Goal: Task Accomplishment & Management: Manage account settings

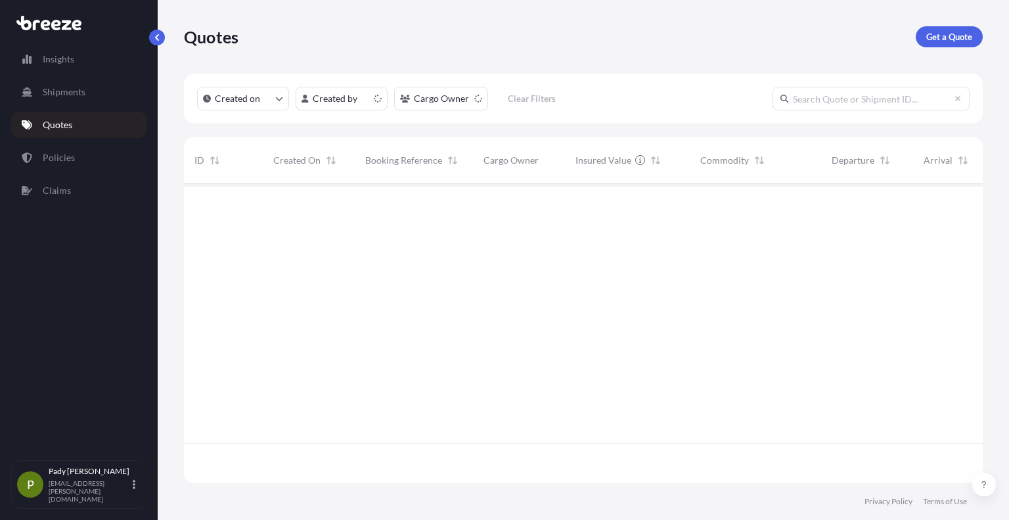
scroll to position [296, 789]
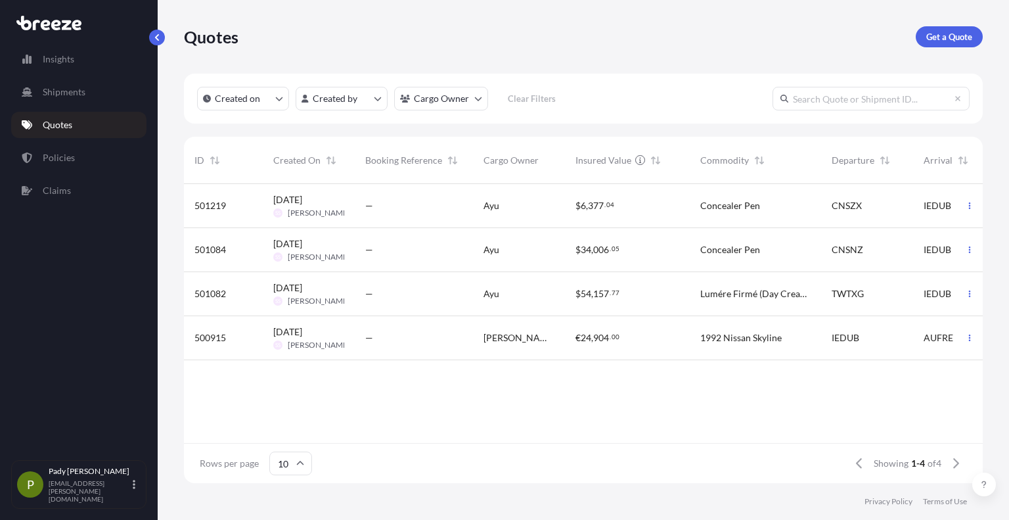
click at [600, 241] on div "$ 34 , 006 . 05" at bounding box center [627, 250] width 125 height 44
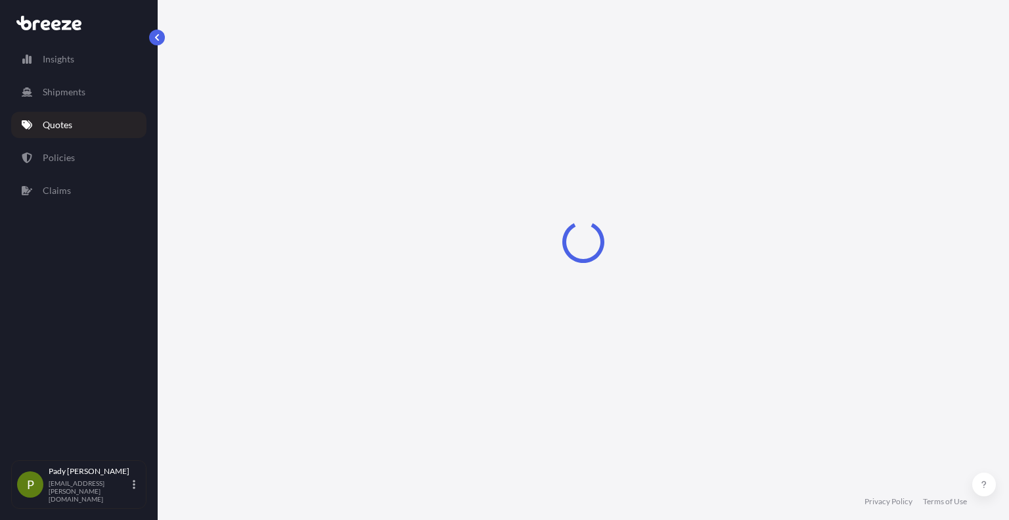
select select "Sea"
select select "Road"
select select "1"
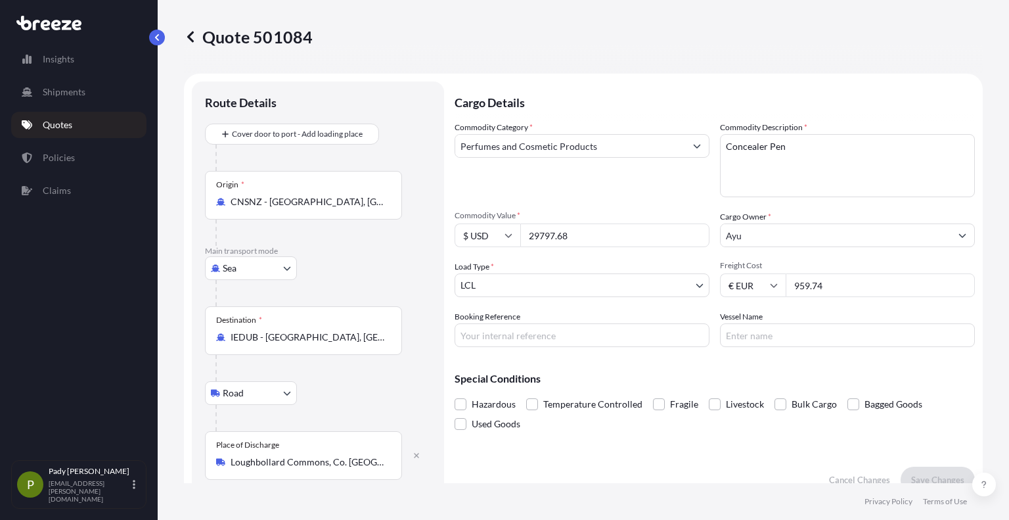
drag, startPoint x: 839, startPoint y: 290, endPoint x: 785, endPoint y: 290, distance: 53.9
click at [786, 290] on input "959.74" at bounding box center [880, 285] width 189 height 24
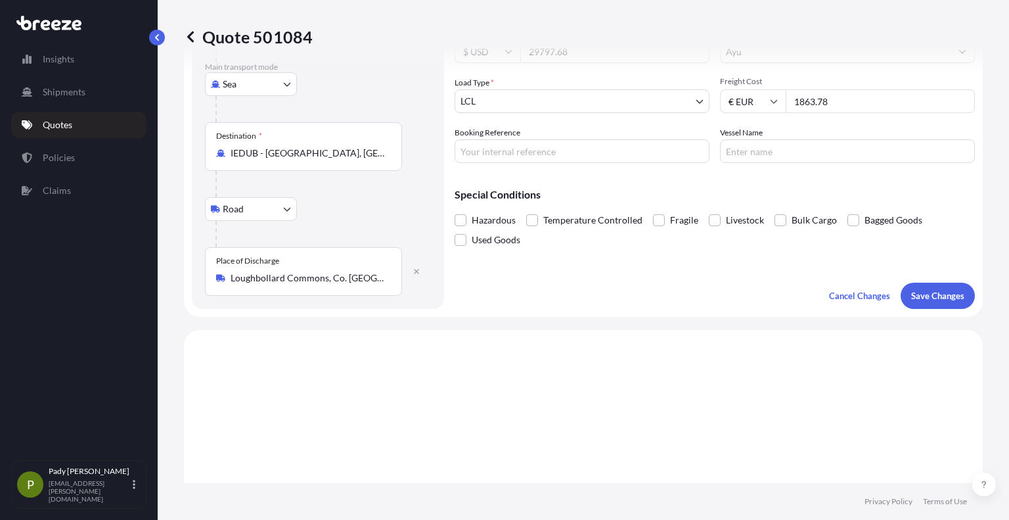
scroll to position [187, 0]
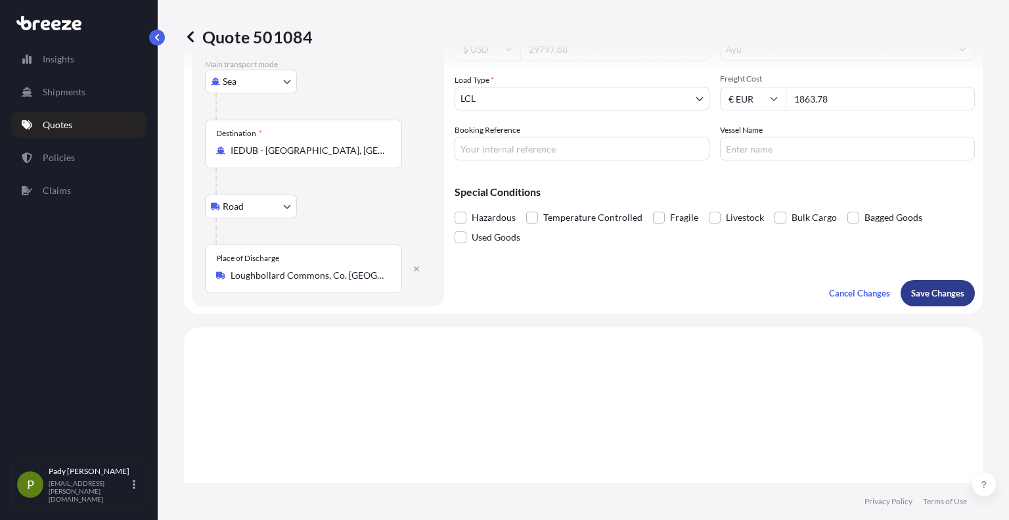
type input "1863.78"
click at [928, 292] on p "Save Changes" at bounding box center [937, 292] width 53 height 13
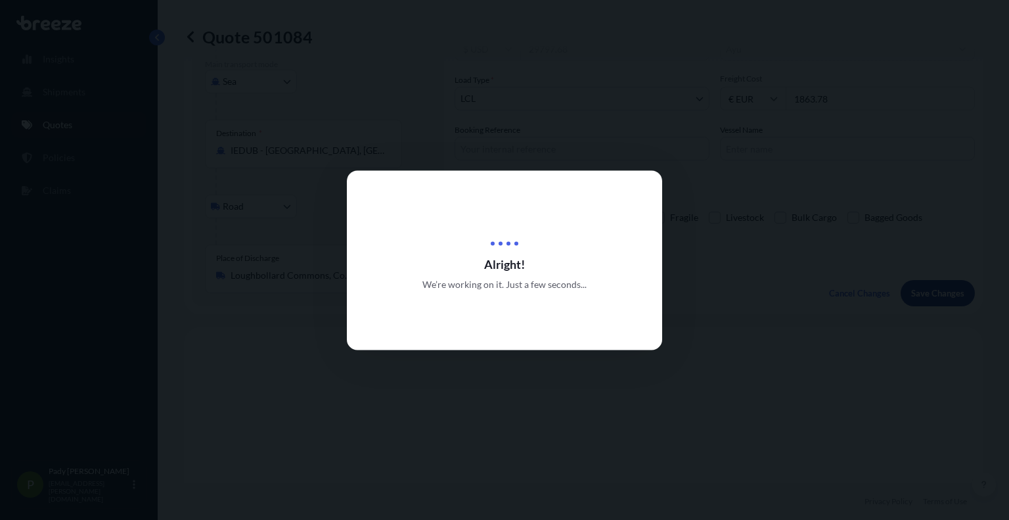
type input "Loughbollard Commons, Co. [GEOGRAPHIC_DATA], [GEOGRAPHIC_DATA], [GEOGRAPHIC_DAT…"
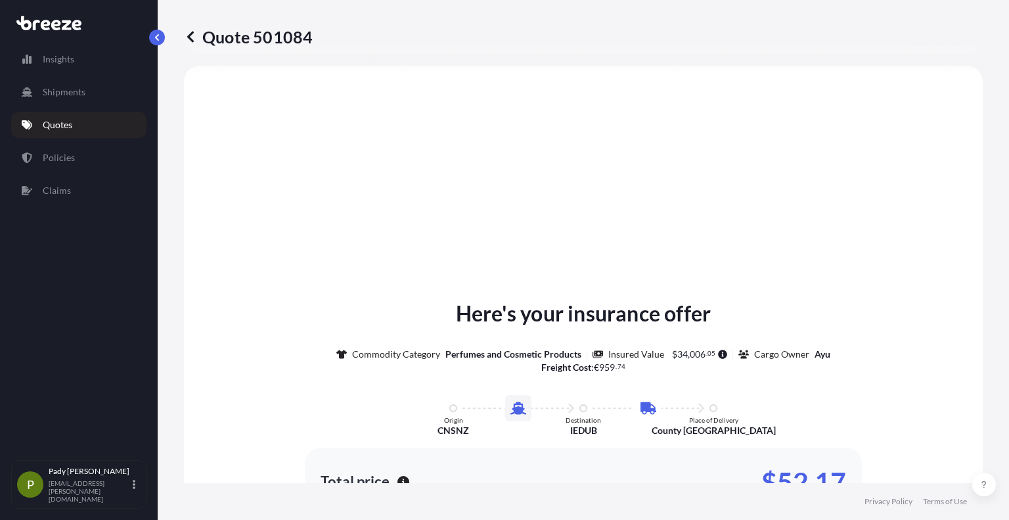
select select "Sea"
select select "Road"
select select "1"
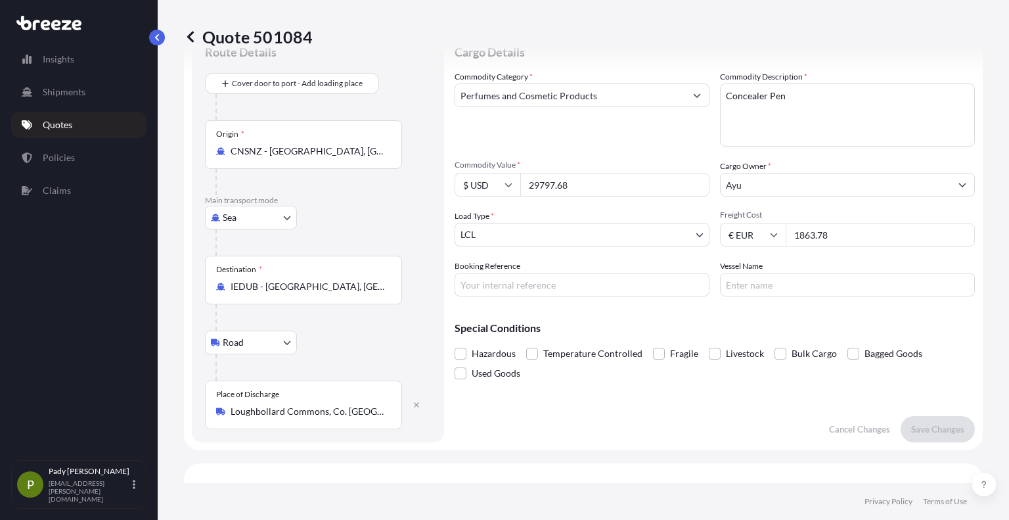
scroll to position [0, 0]
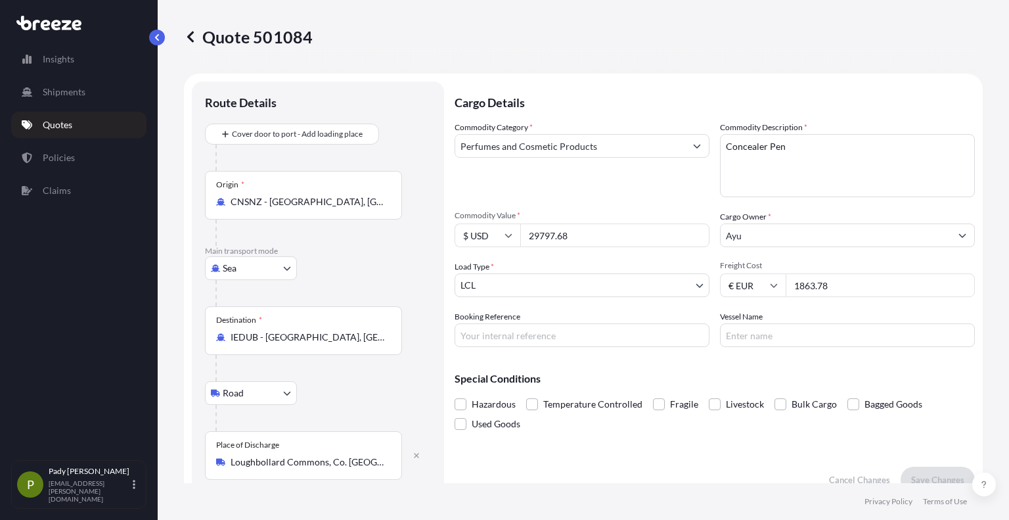
click at [101, 128] on link "Quotes" at bounding box center [78, 125] width 135 height 26
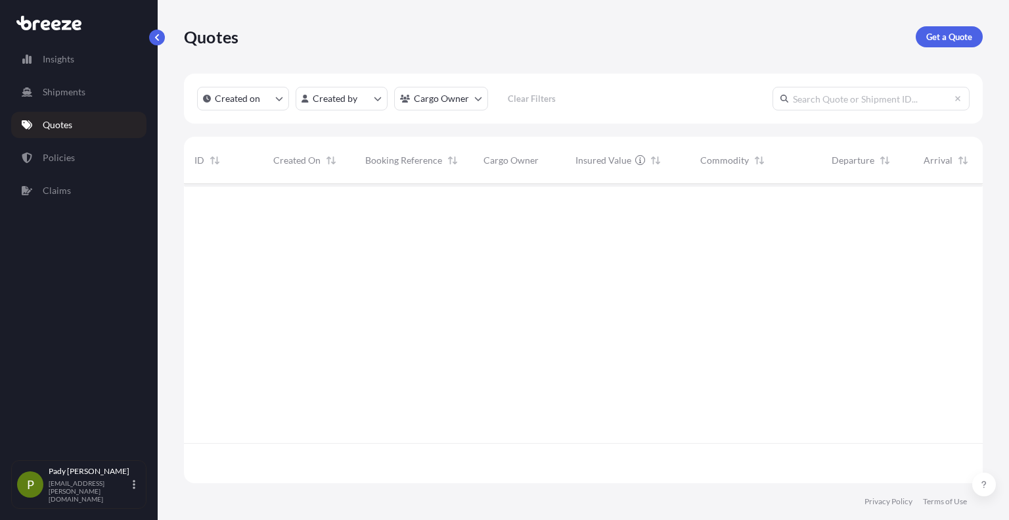
scroll to position [296, 789]
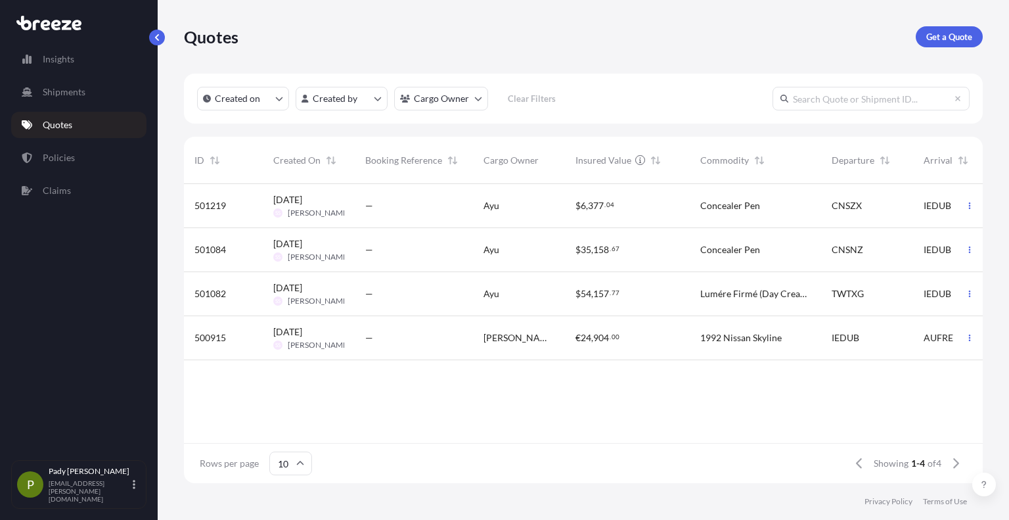
click at [432, 211] on div "—" at bounding box center [413, 205] width 97 height 13
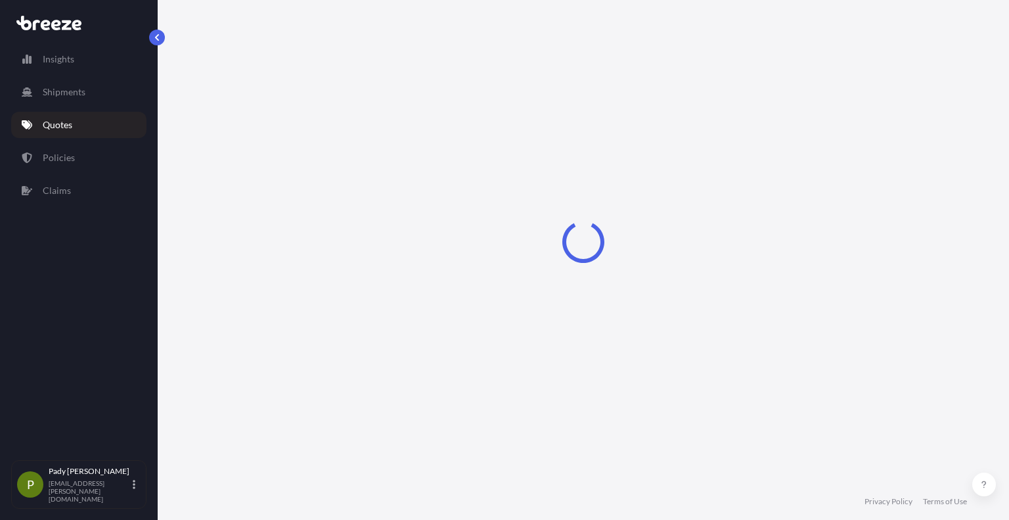
select select "Air"
select select "Road"
select select "4"
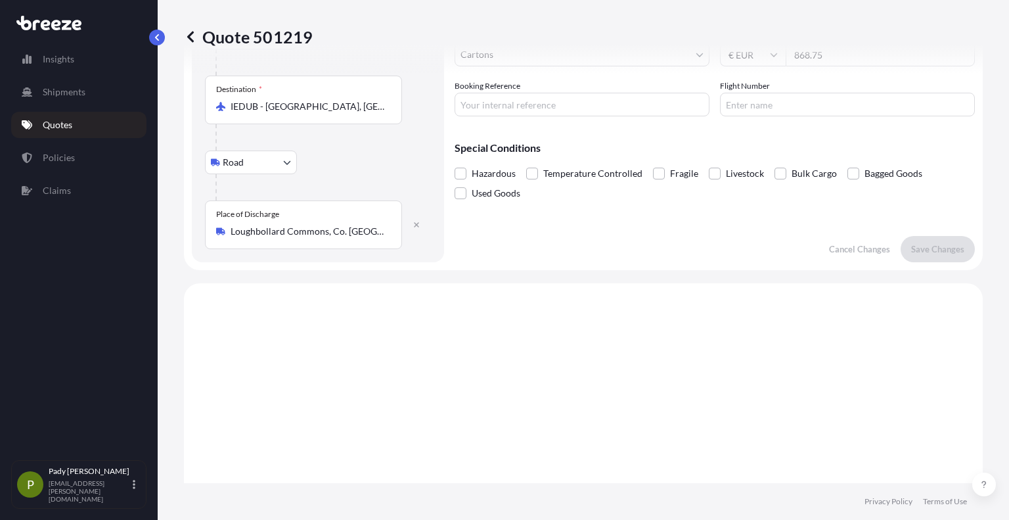
scroll to position [83, 0]
